Goal: Complete application form

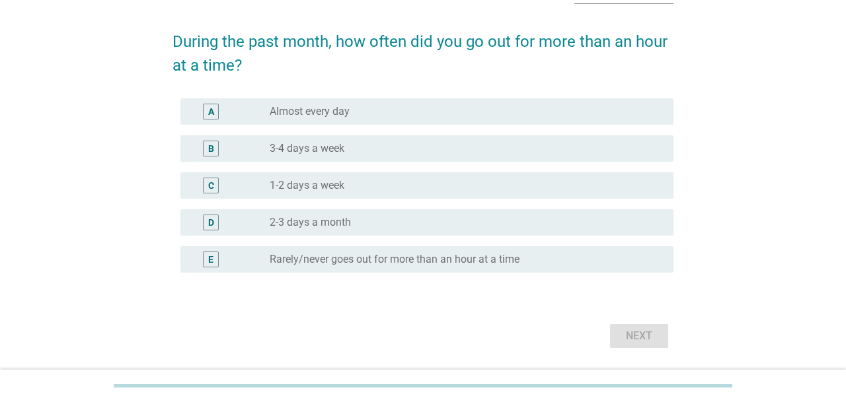
scroll to position [88, 0]
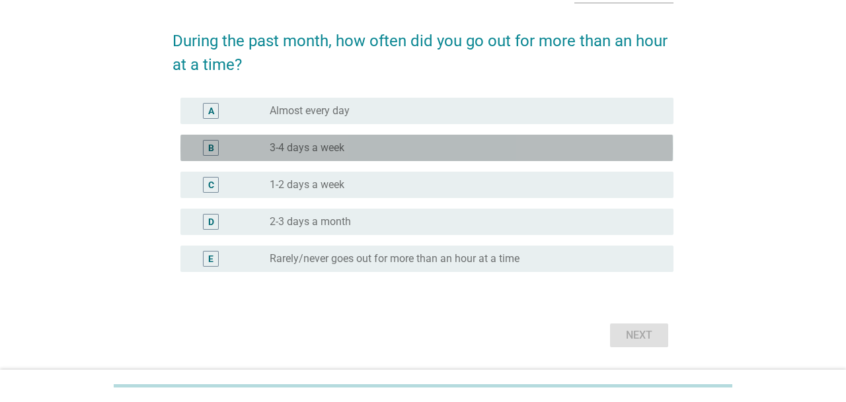
click at [386, 151] on div "radio_button_unchecked 3-4 days a week" at bounding box center [461, 147] width 382 height 13
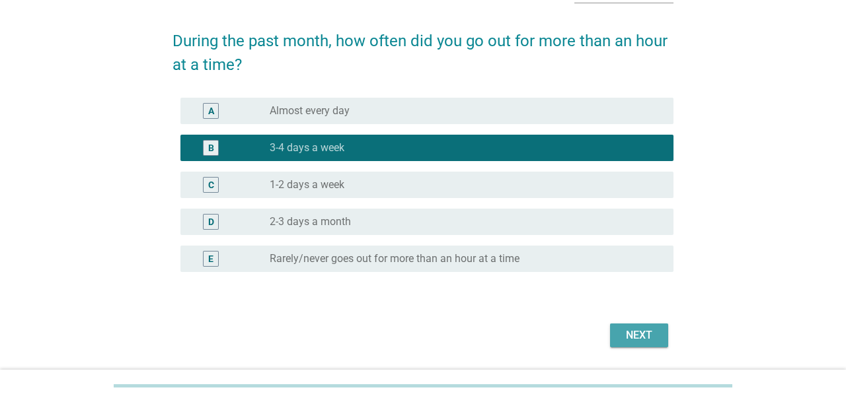
click at [642, 338] on div "Next" at bounding box center [639, 336] width 37 height 16
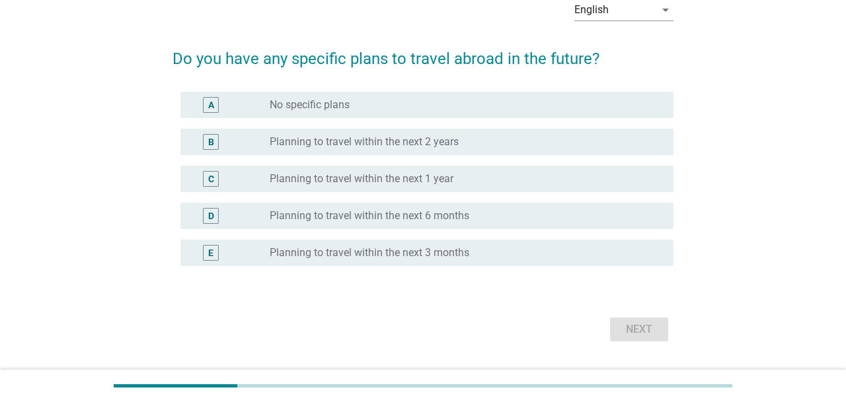
scroll to position [71, 0]
click at [406, 301] on form "Do you have any specific plans to travel abroad in the future? A radio_button_u…" at bounding box center [422, 189] width 500 height 312
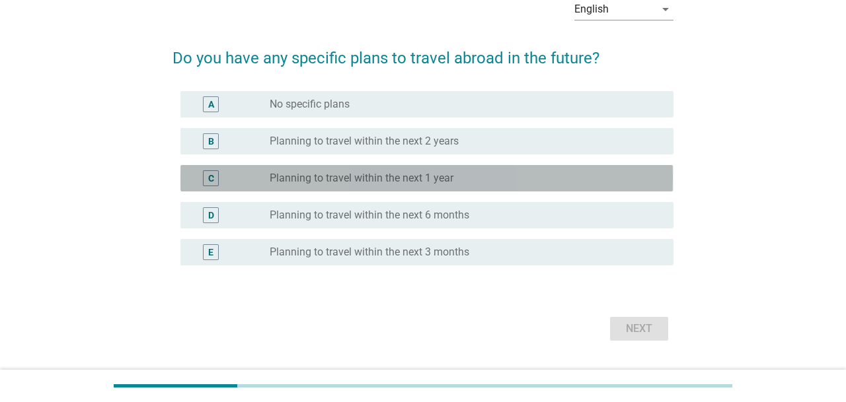
click at [410, 176] on label "Planning to travel within the next 1 year" at bounding box center [362, 178] width 184 height 13
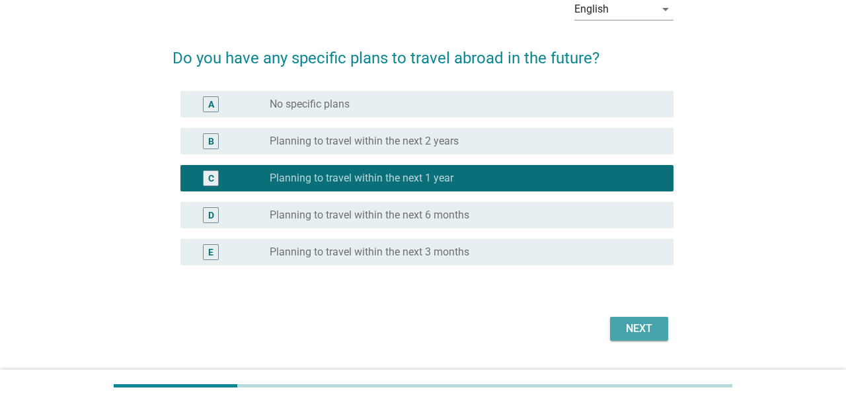
click at [632, 325] on div "Next" at bounding box center [639, 329] width 37 height 16
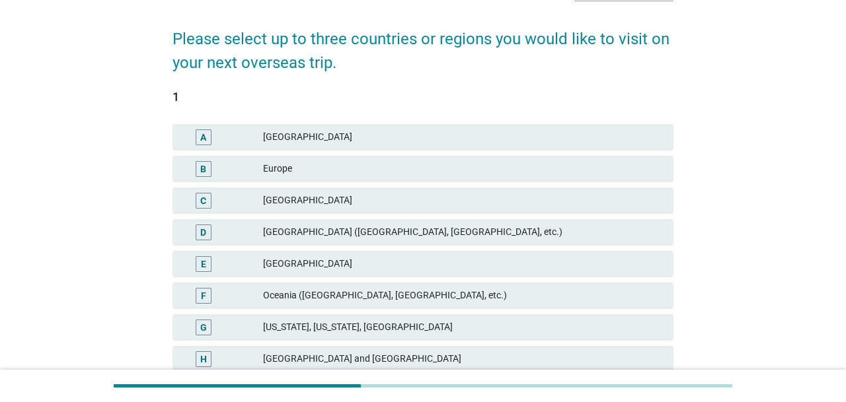
scroll to position [97, 0]
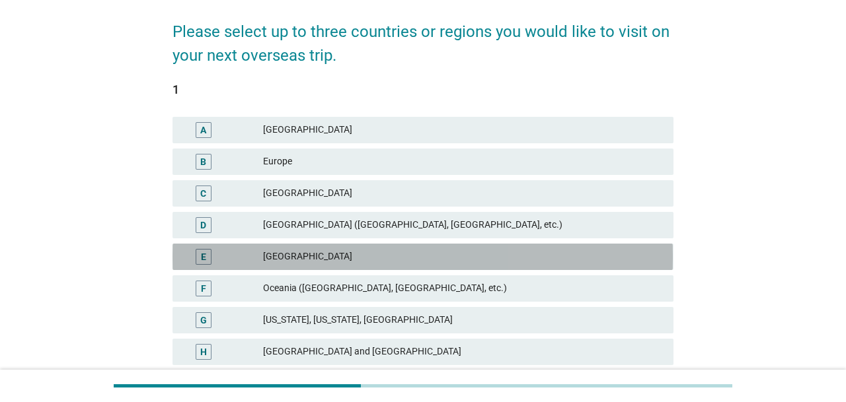
click at [519, 254] on div "[GEOGRAPHIC_DATA]" at bounding box center [462, 257] width 399 height 16
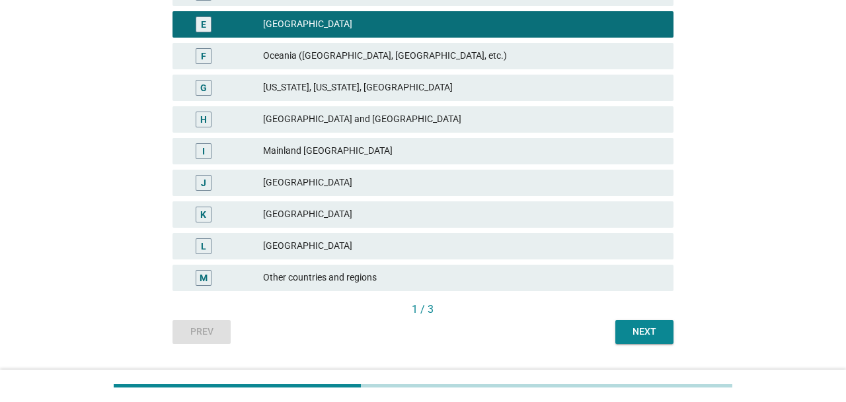
scroll to position [330, 0]
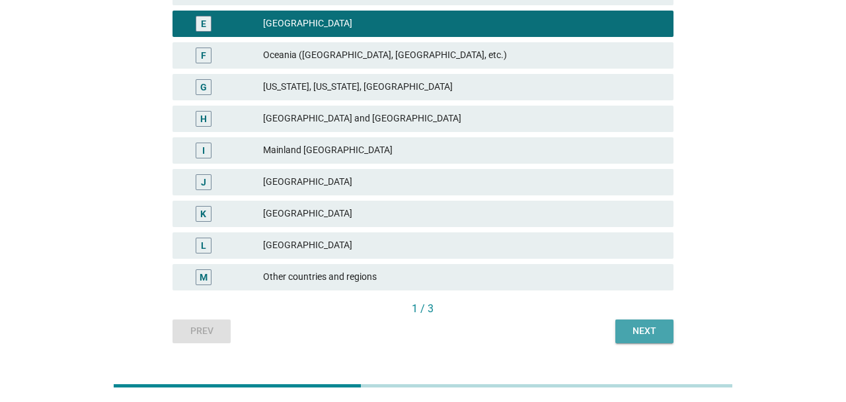
click at [666, 330] on button "Next" at bounding box center [644, 332] width 58 height 24
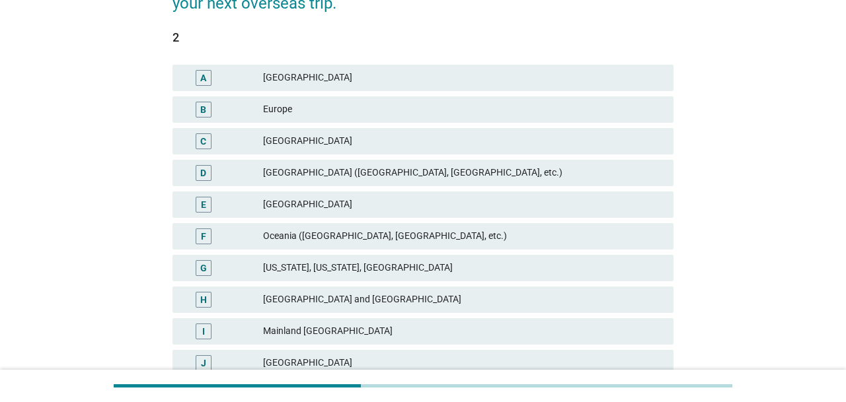
scroll to position [156, 0]
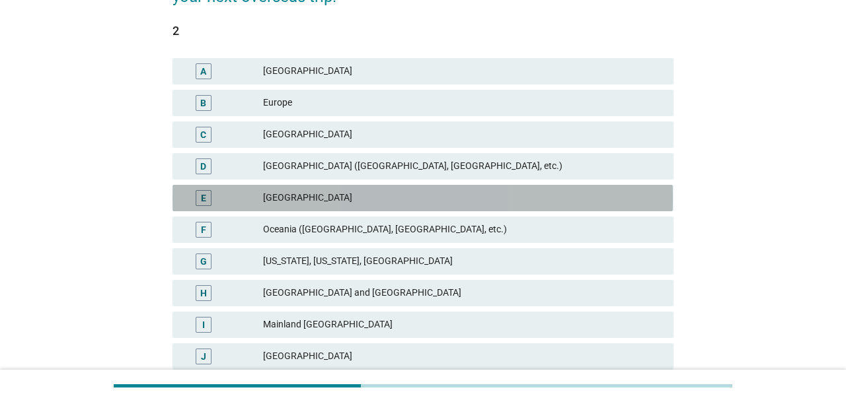
click at [545, 200] on div "[GEOGRAPHIC_DATA]" at bounding box center [462, 198] width 399 height 16
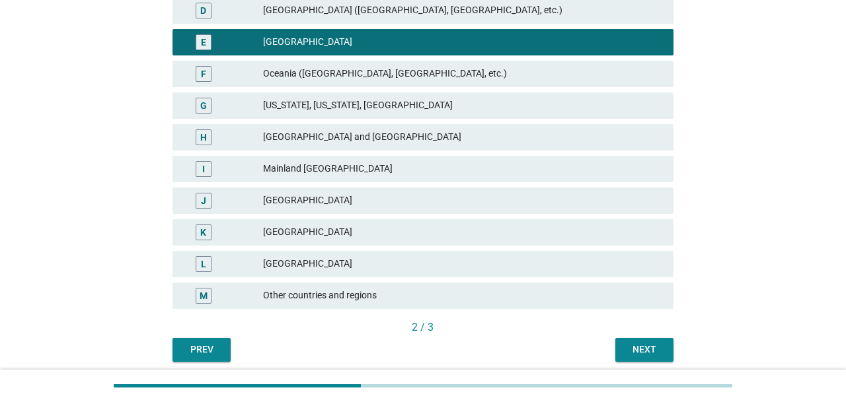
scroll to position [317, 0]
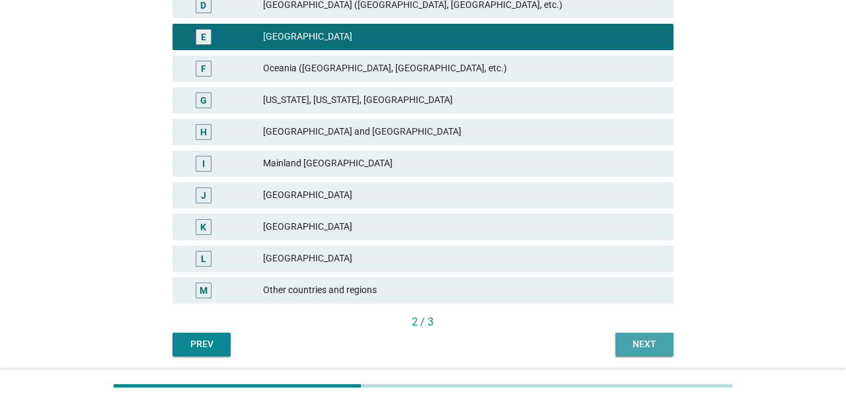
click at [638, 341] on div "Next" at bounding box center [644, 345] width 37 height 14
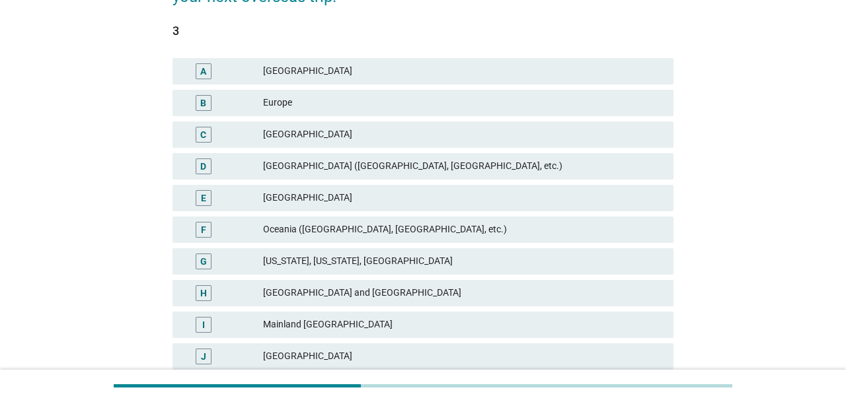
scroll to position [161, 0]
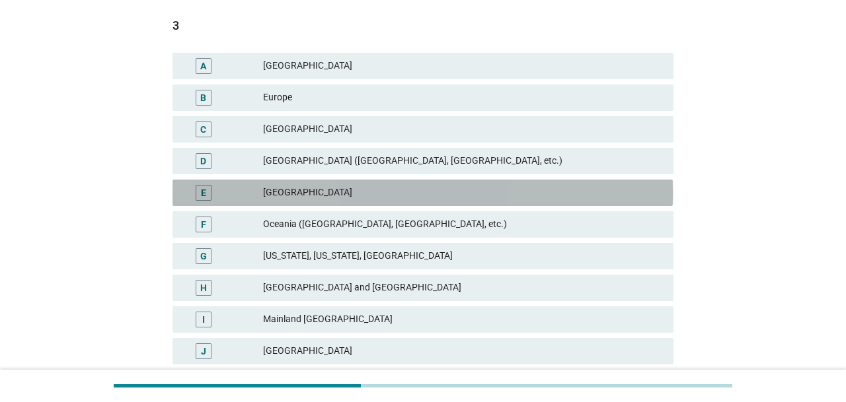
click at [614, 199] on div "[GEOGRAPHIC_DATA]" at bounding box center [462, 193] width 399 height 16
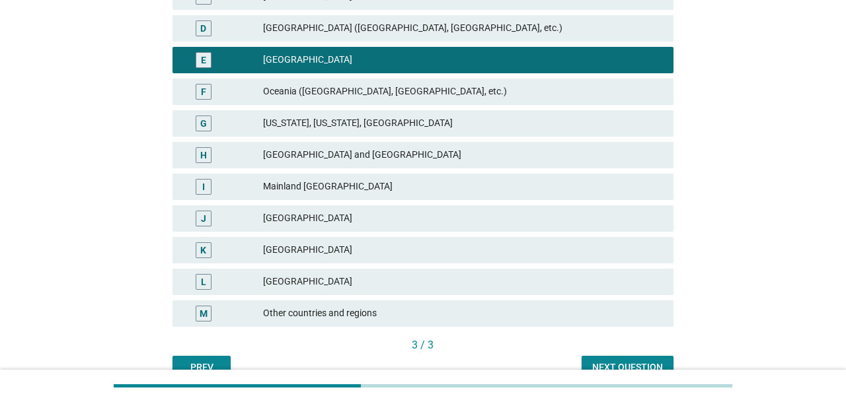
scroll to position [297, 0]
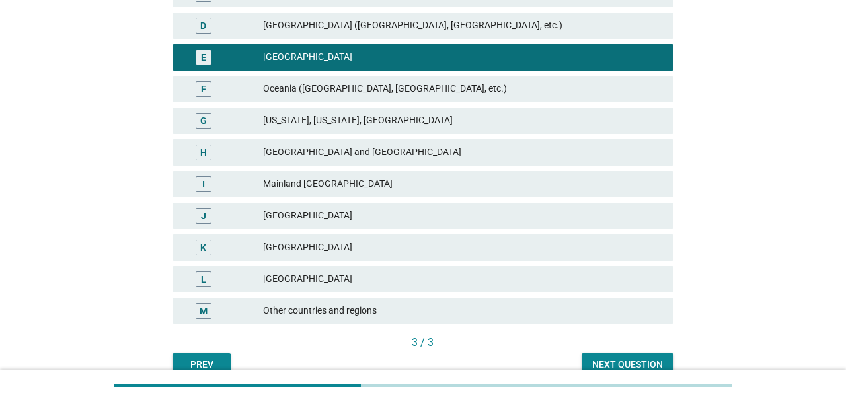
click at [621, 360] on div "Next question" at bounding box center [627, 365] width 71 height 14
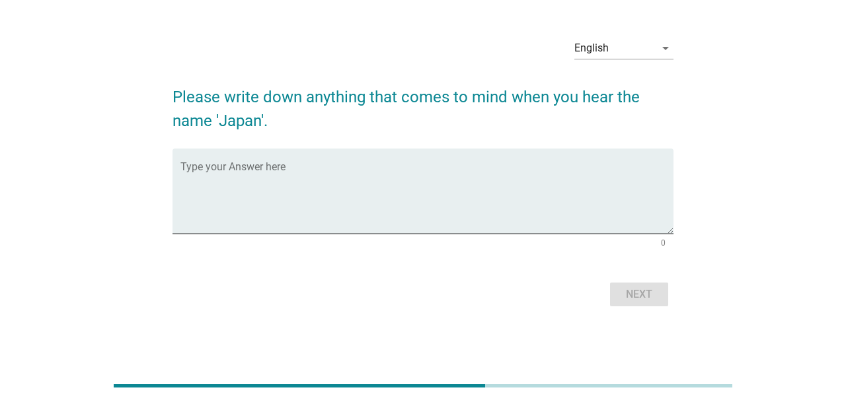
scroll to position [0, 0]
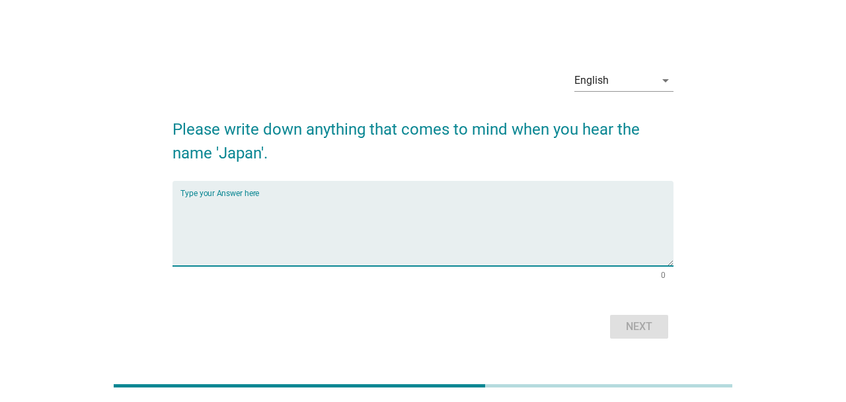
click at [534, 199] on textarea "Type your Answer here" at bounding box center [426, 231] width 492 height 69
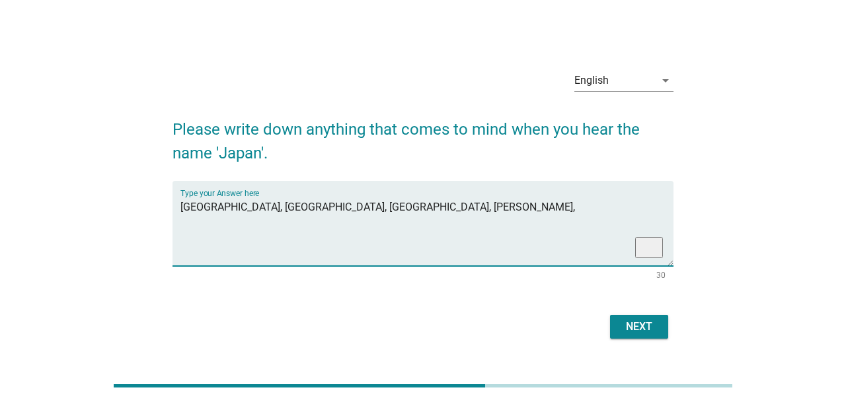
type textarea "[GEOGRAPHIC_DATA], [GEOGRAPHIC_DATA], [GEOGRAPHIC_DATA], [PERSON_NAME],"
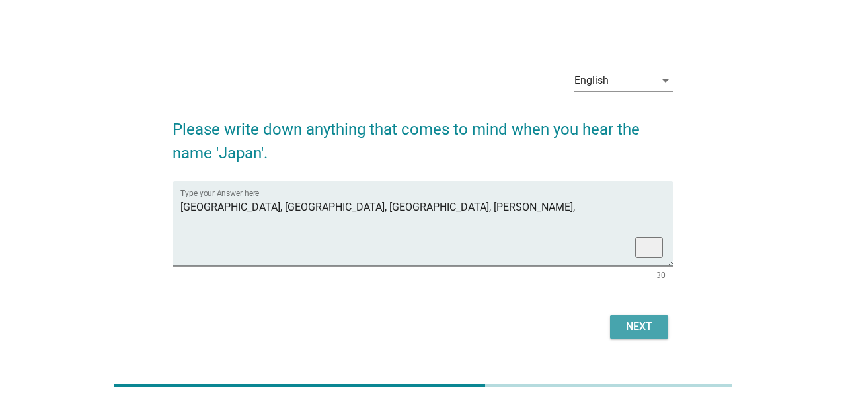
click at [638, 331] on div "Next" at bounding box center [639, 327] width 37 height 16
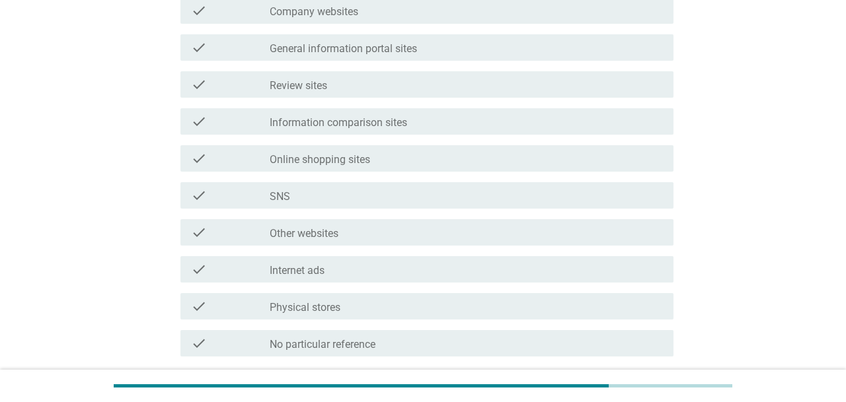
scroll to position [393, 0]
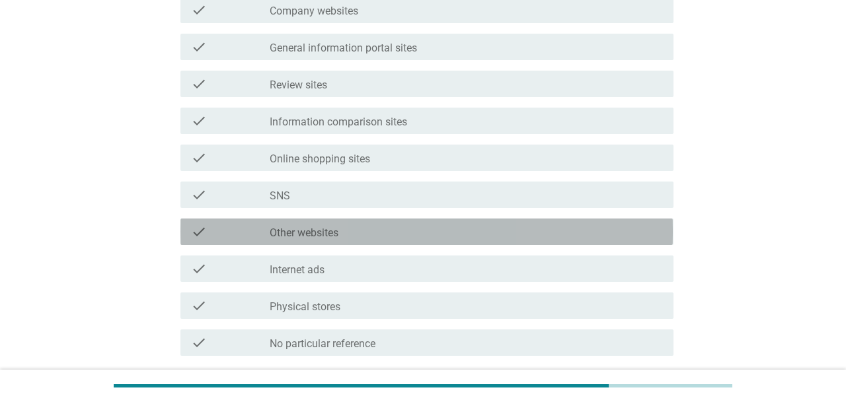
click at [482, 233] on div "check_box_outline_blank Other websites" at bounding box center [466, 232] width 393 height 16
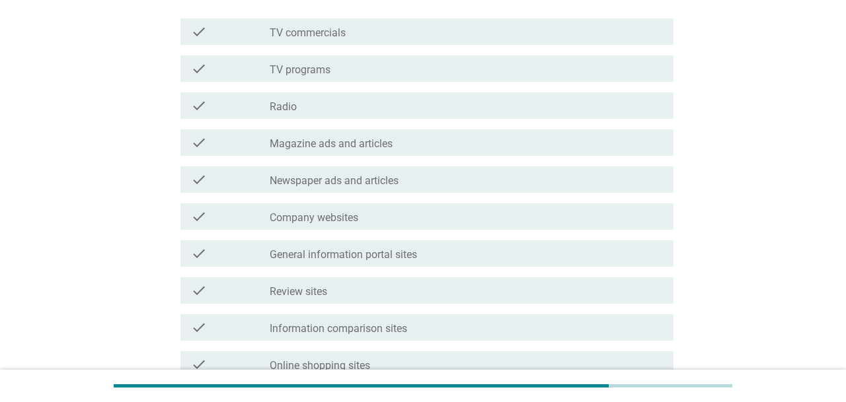
scroll to position [195, 0]
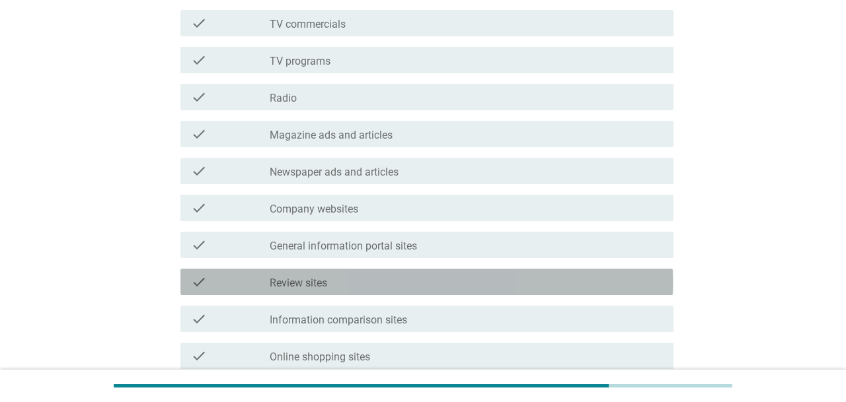
click at [553, 290] on div "check check_box_outline_blank Review sites" at bounding box center [426, 282] width 492 height 26
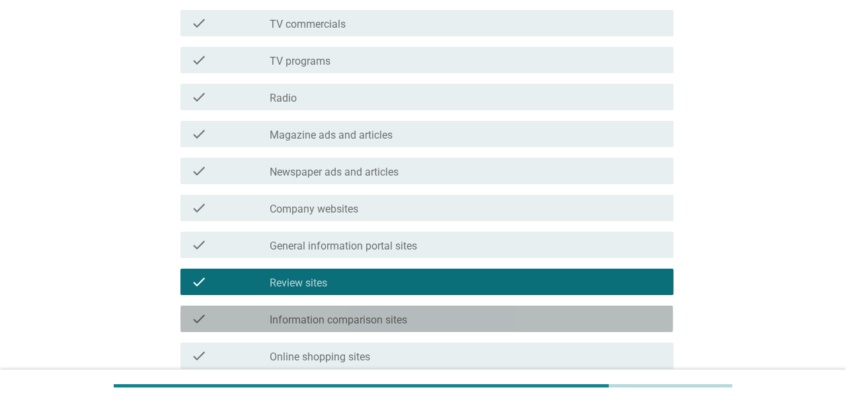
click at [535, 330] on div "check check_box_outline_blank Information comparison sites" at bounding box center [426, 319] width 492 height 26
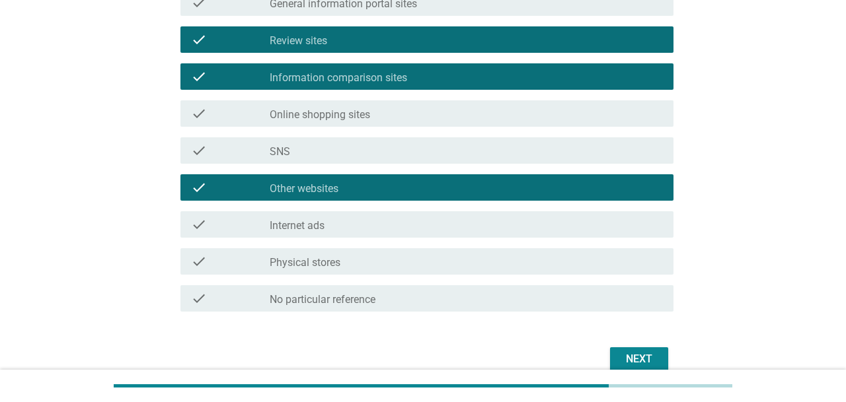
scroll to position [439, 0]
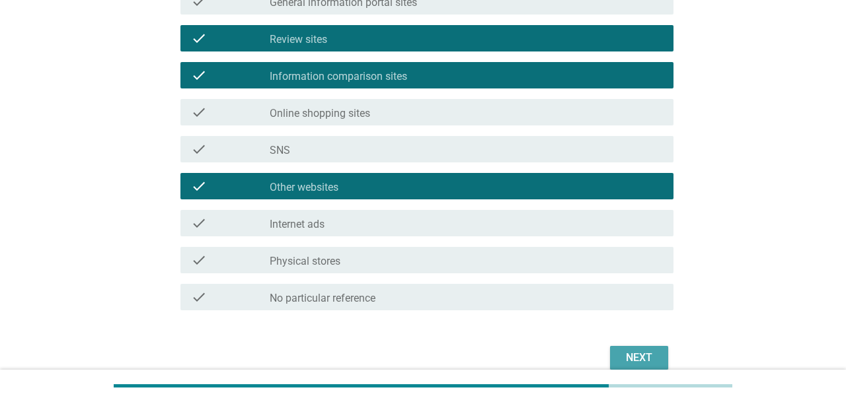
click at [648, 350] on div "Next" at bounding box center [639, 358] width 37 height 16
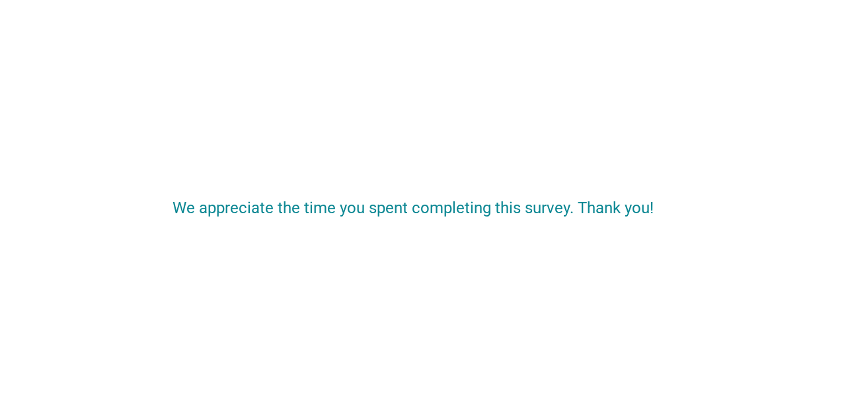
scroll to position [0, 0]
